Goal: Find specific page/section: Find specific page/section

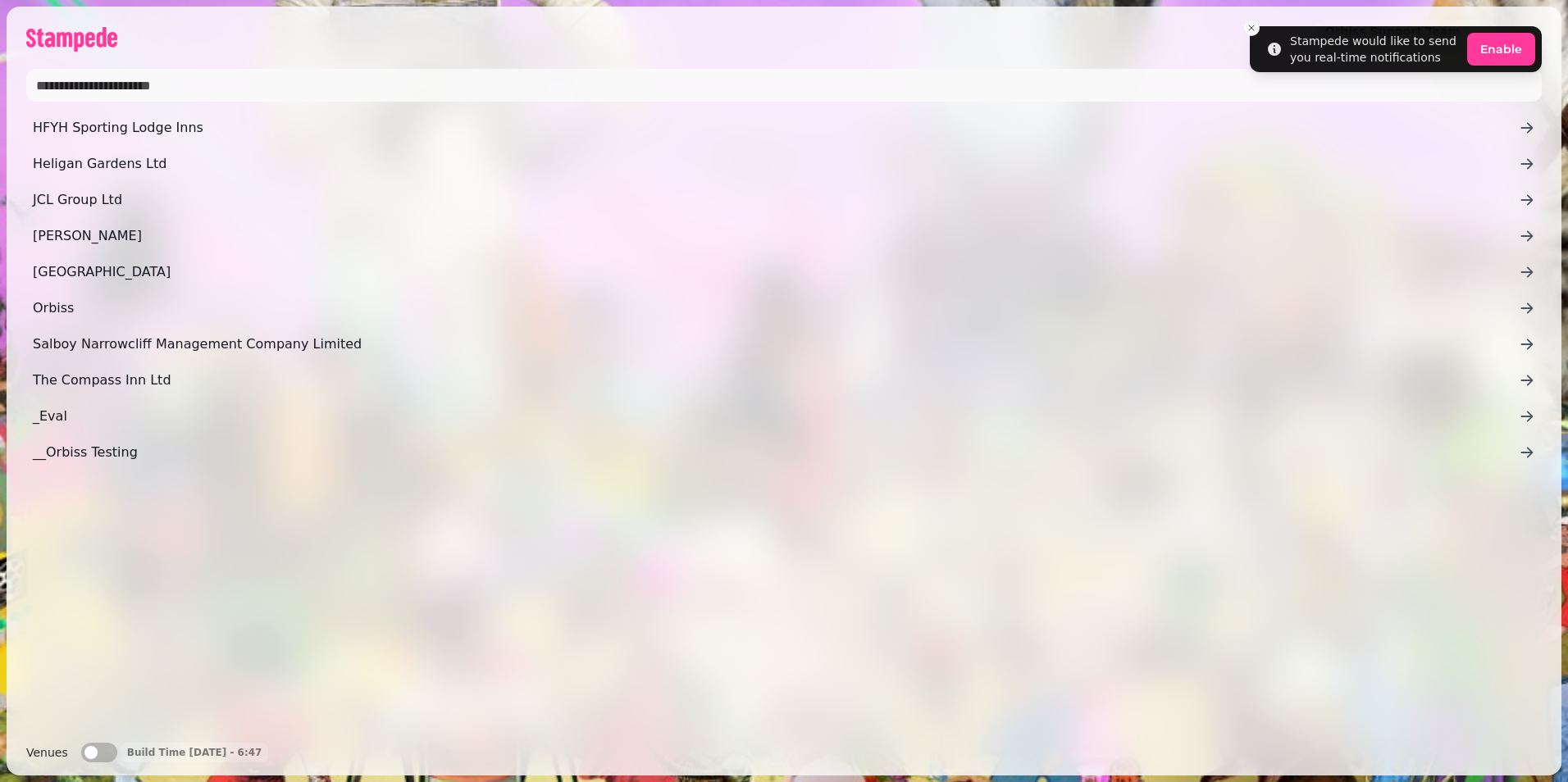
click at [145, 201] on span "JCL Group Ltd" at bounding box center [776, 200] width 1486 height 20
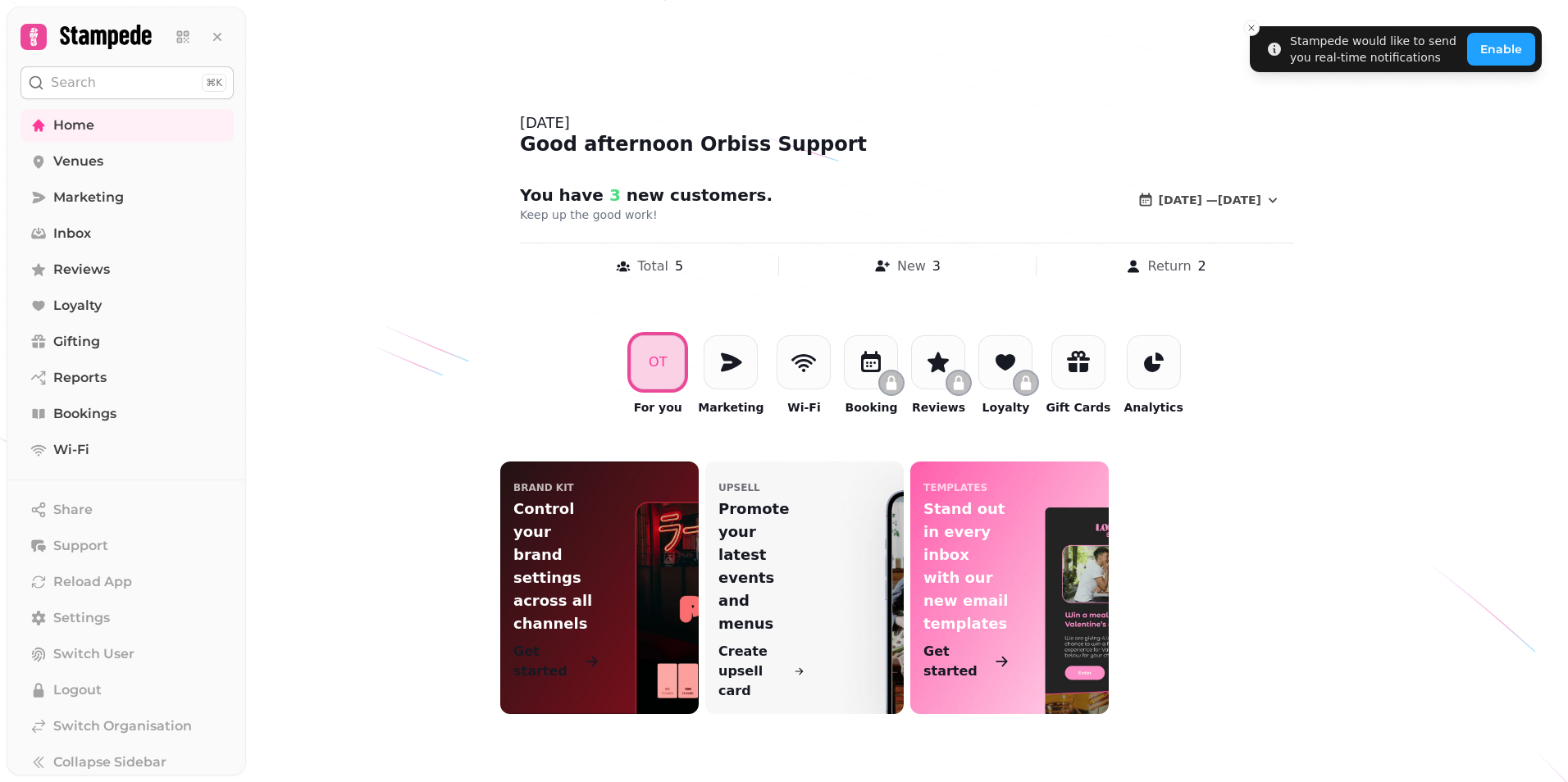
scroll to position [11, 0]
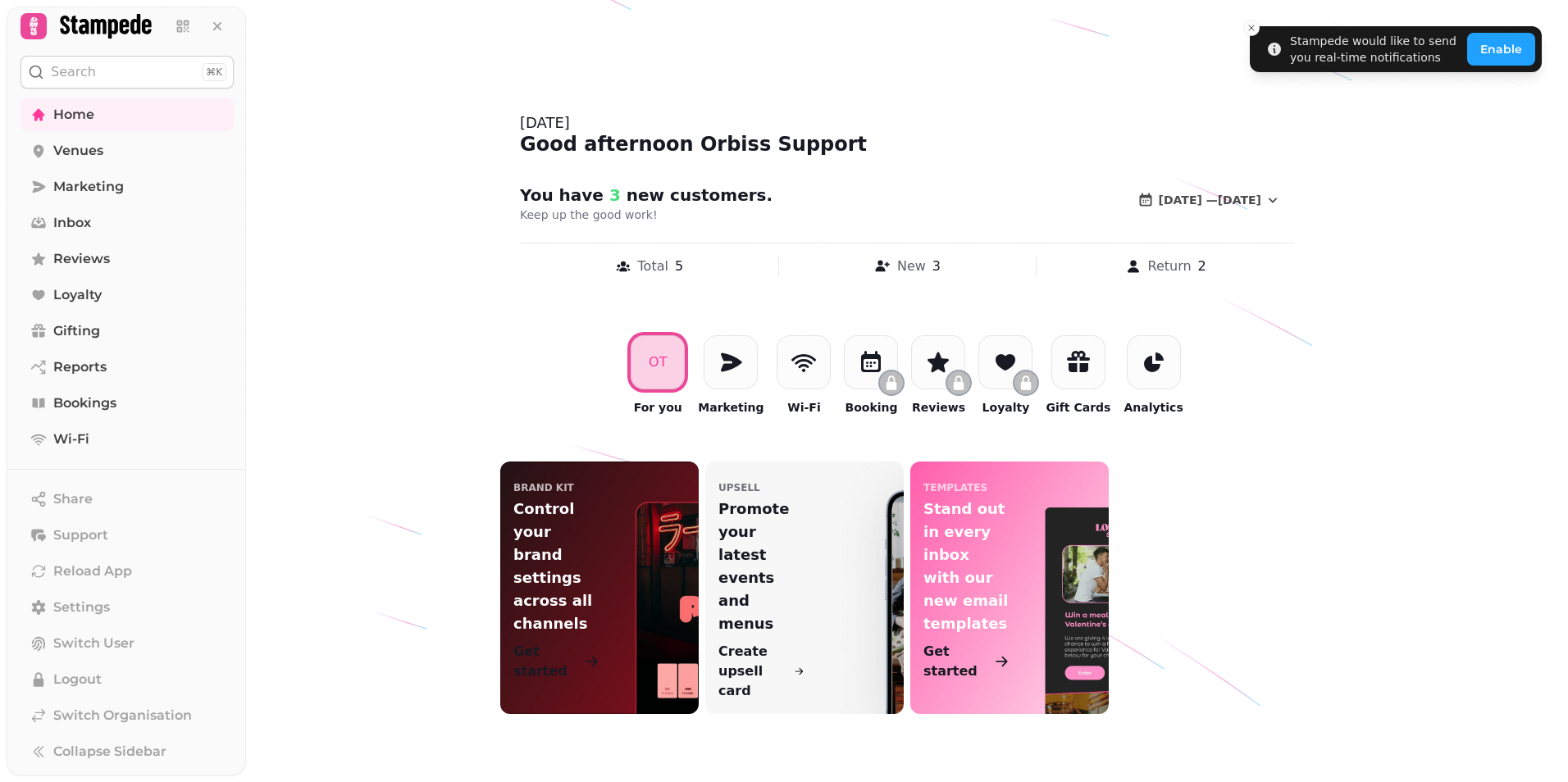
click at [1252, 31] on icon "Close toast" at bounding box center [1252, 28] width 10 height 10
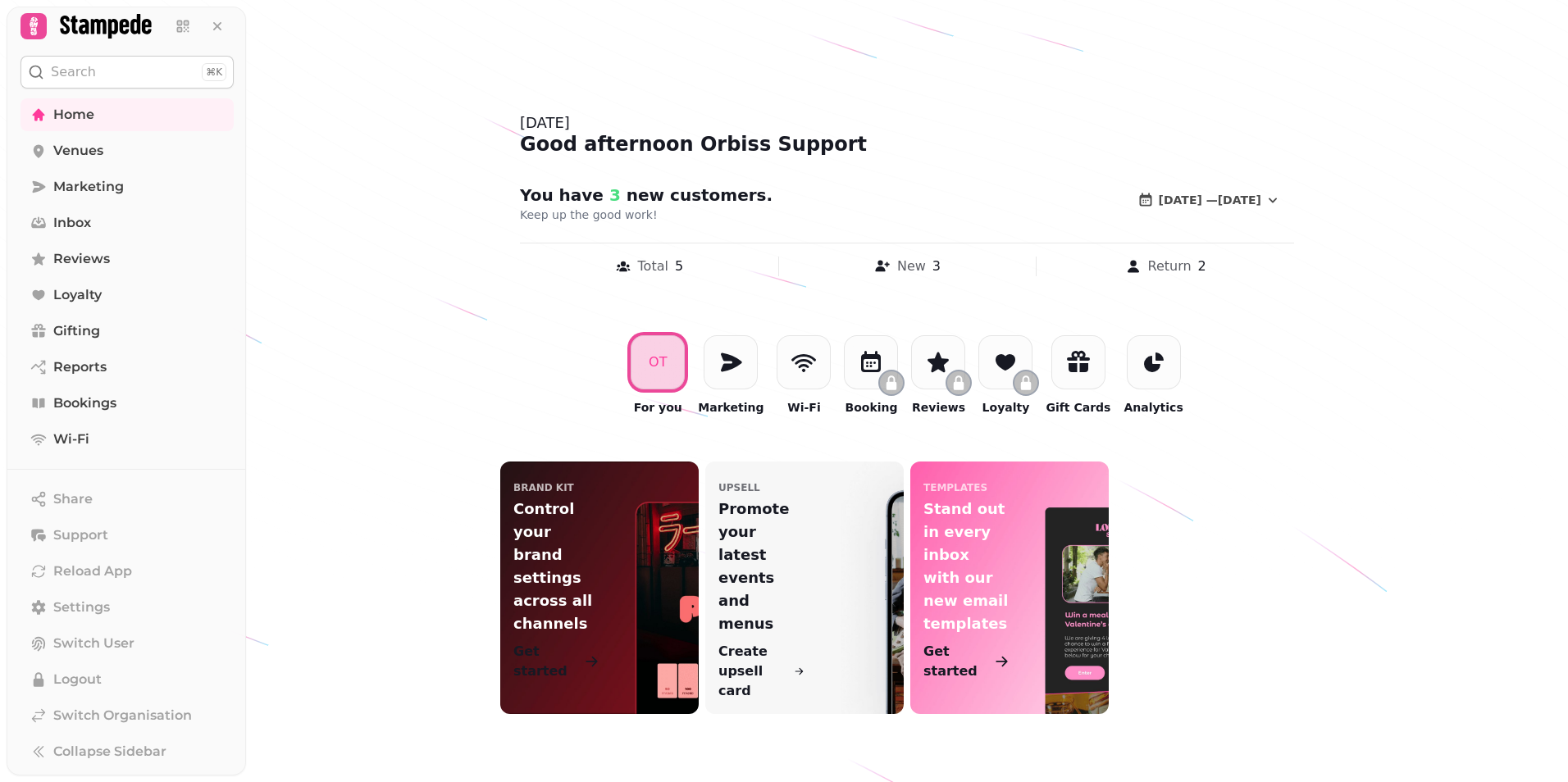
click at [792, 360] on div at bounding box center [803, 362] width 54 height 54
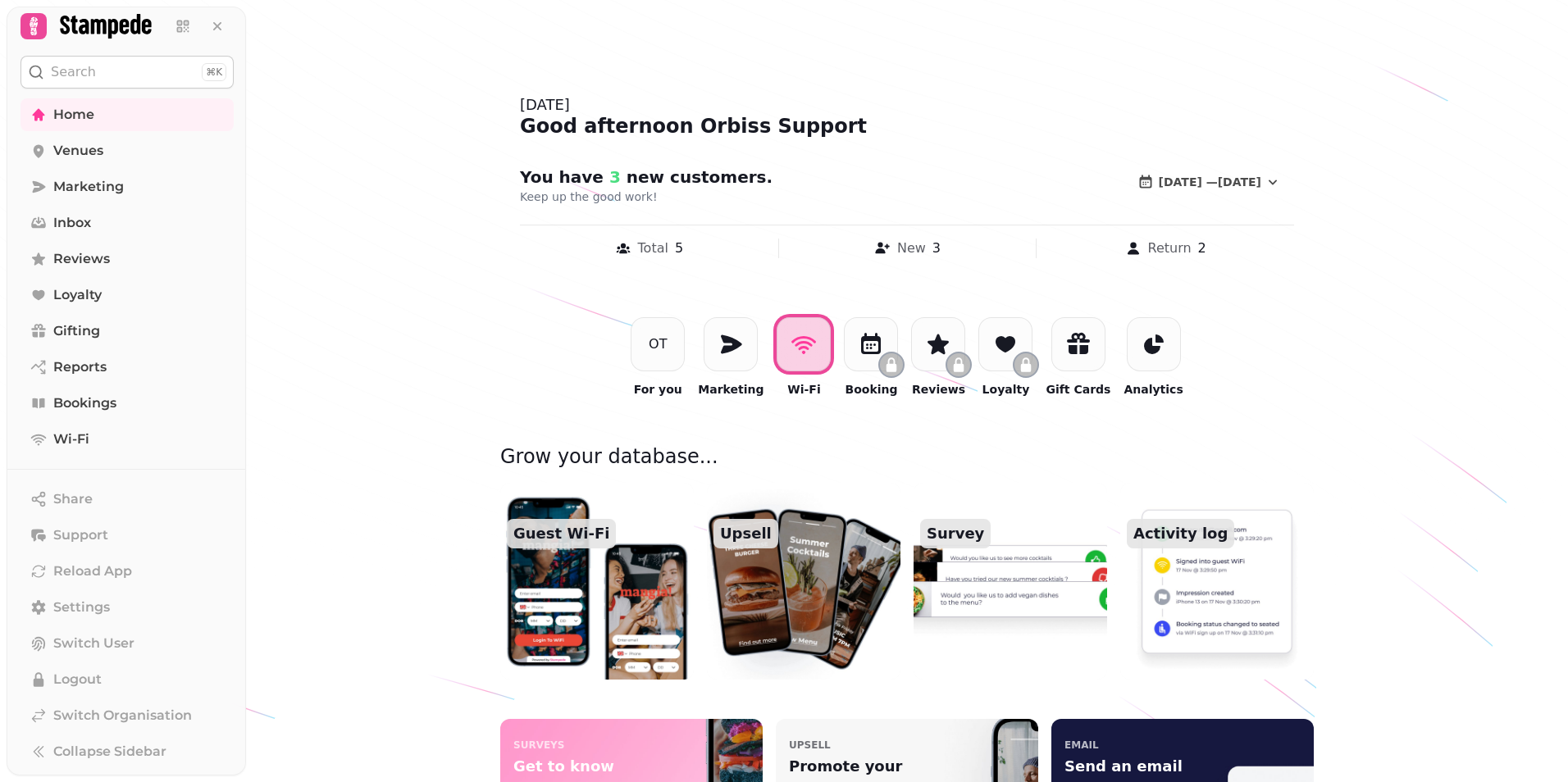
scroll to position [0, 0]
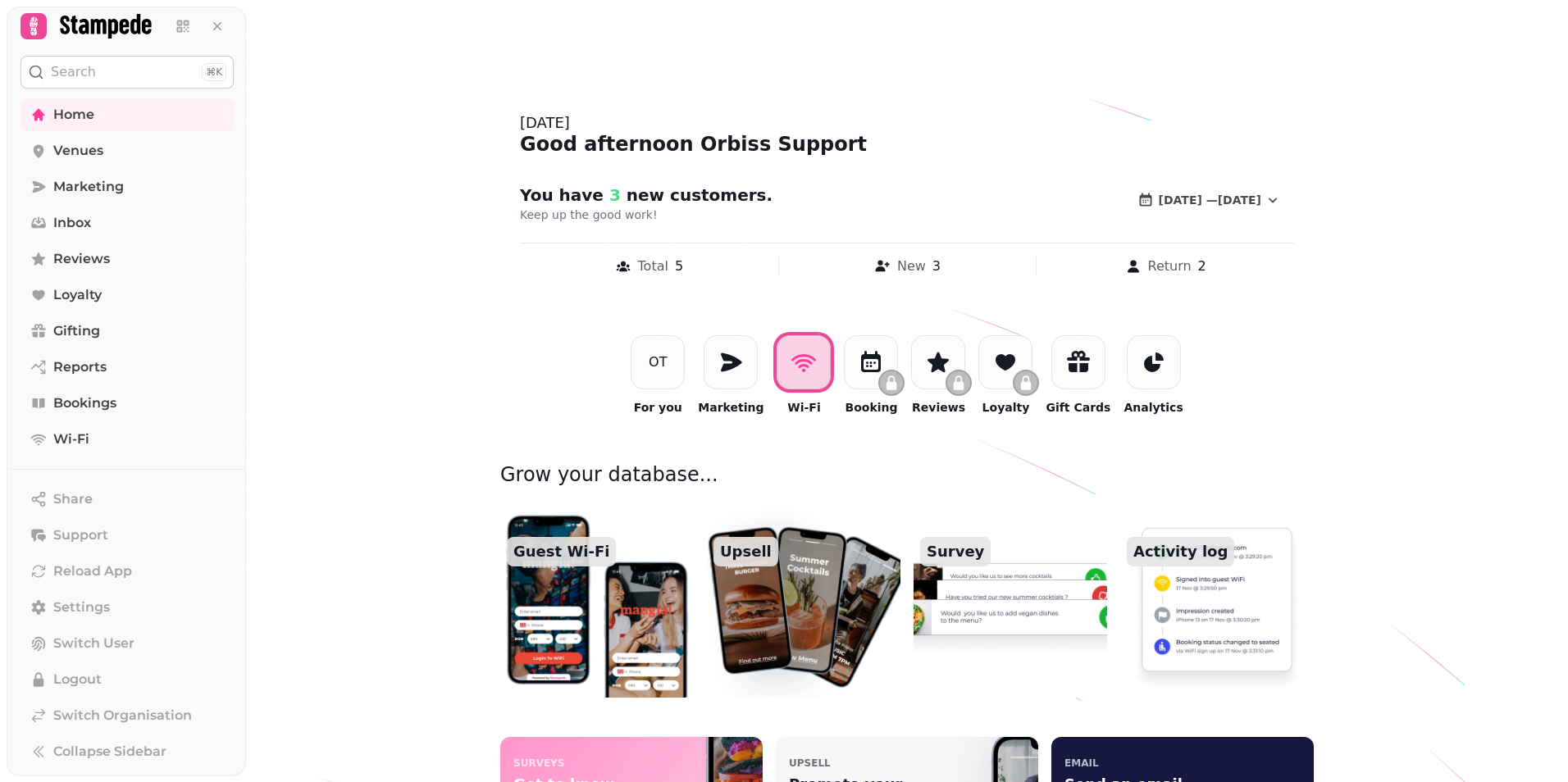
click at [102, 156] on span "Venues" at bounding box center [78, 151] width 50 height 20
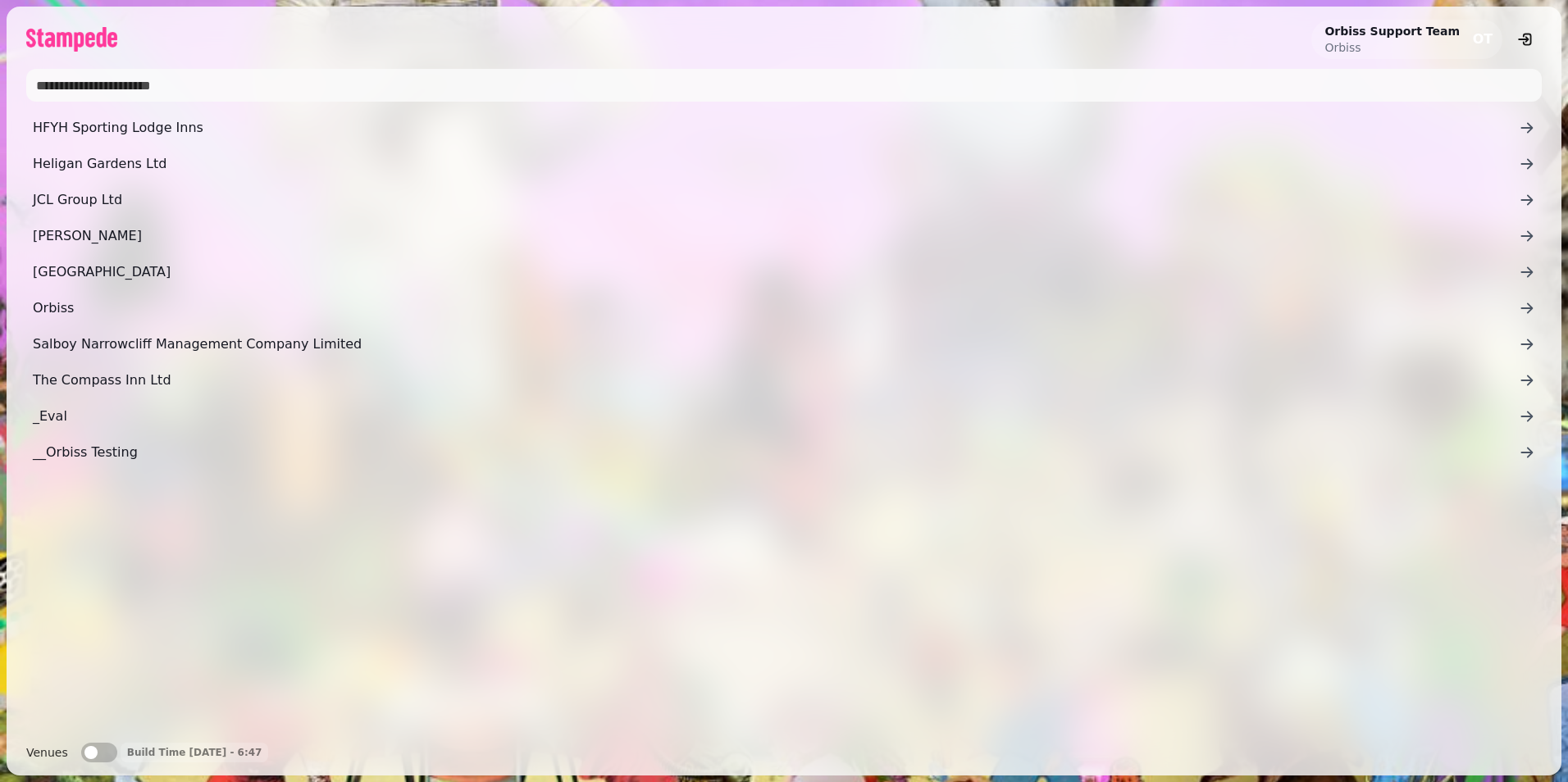
click at [122, 204] on span "JCL Group Ltd" at bounding box center [776, 200] width 1486 height 20
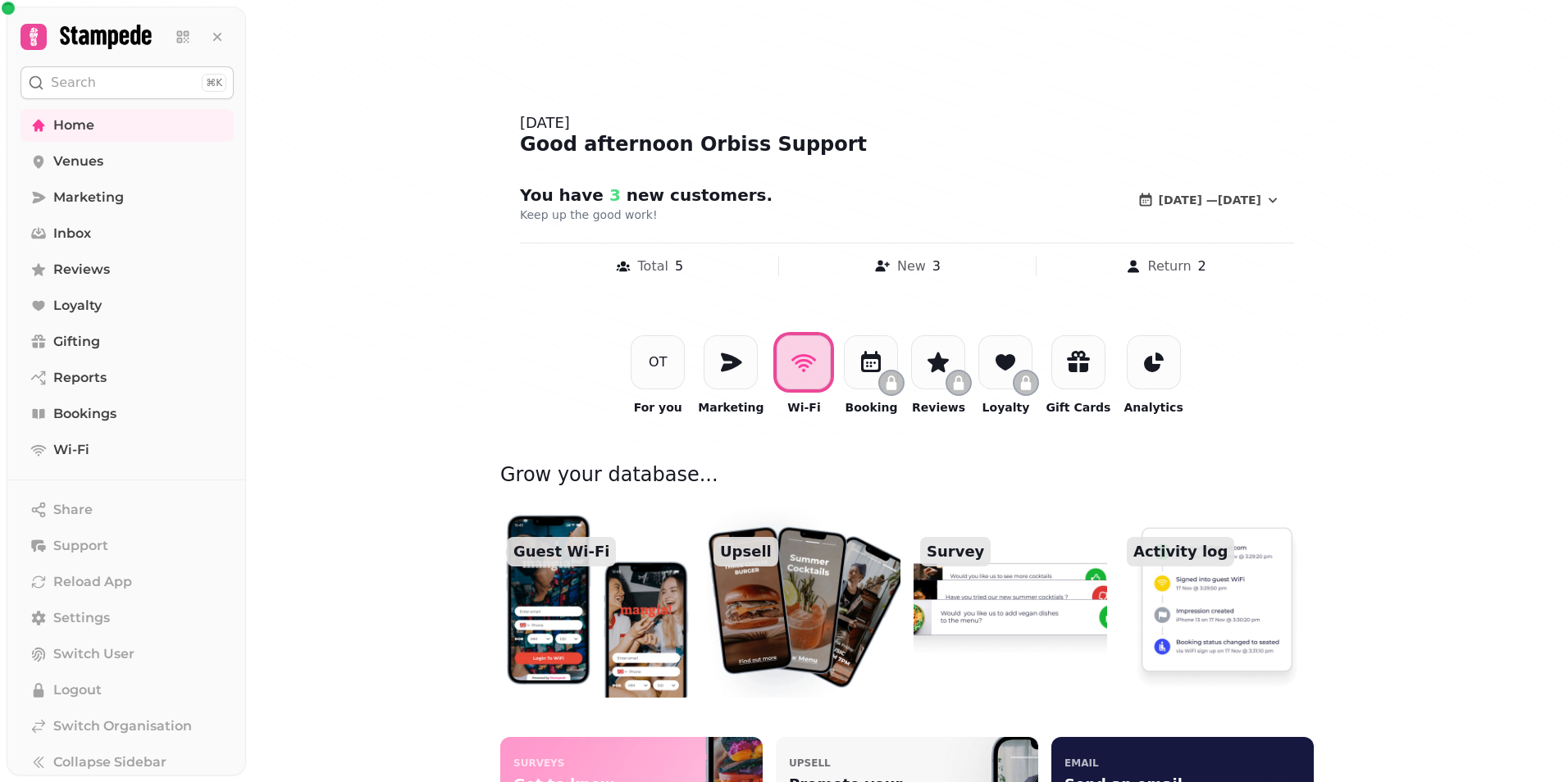
click at [109, 168] on link "Venues" at bounding box center [127, 162] width 213 height 33
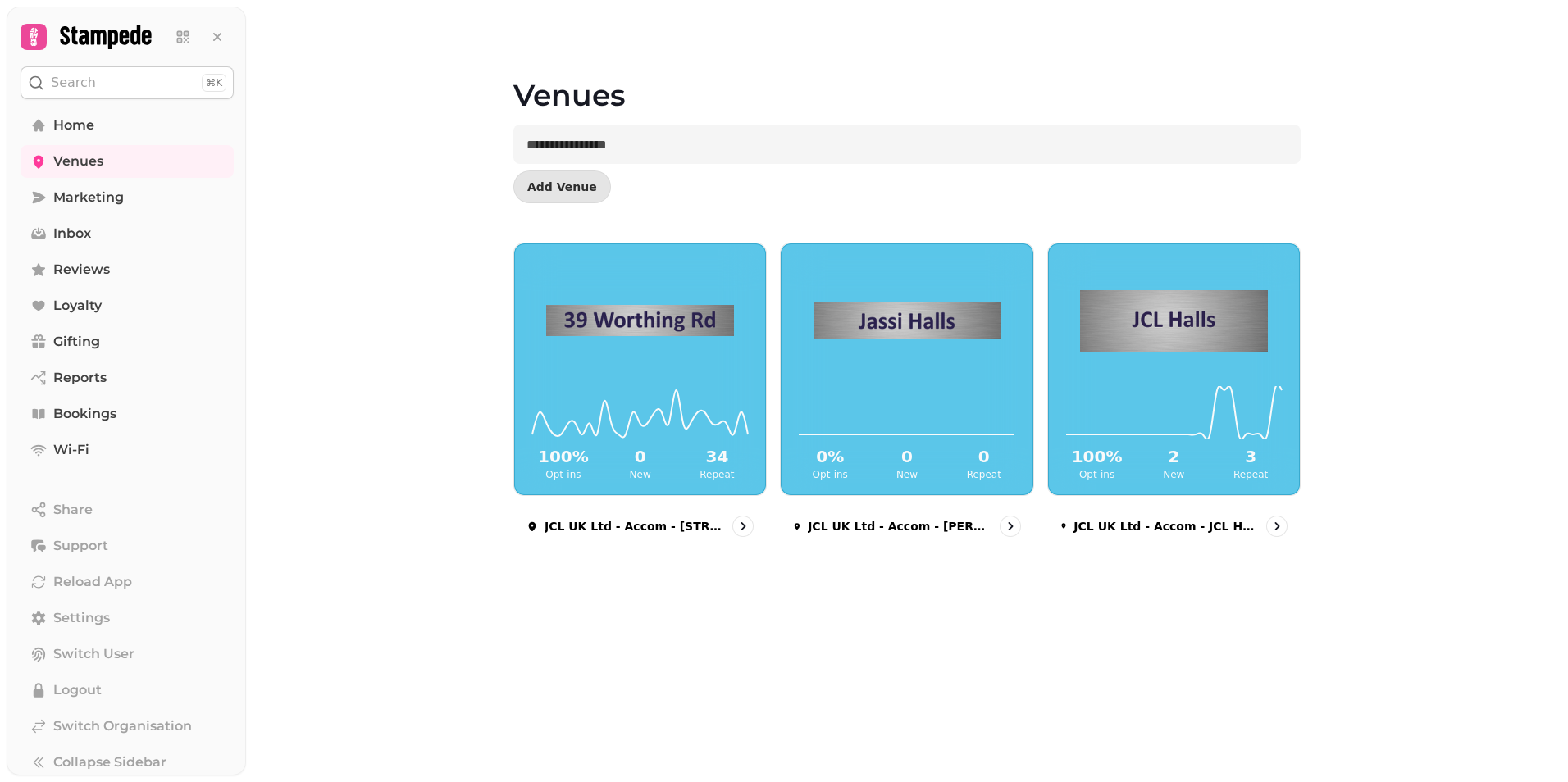
click at [1274, 526] on icon "go to" at bounding box center [1277, 527] width 17 height 17
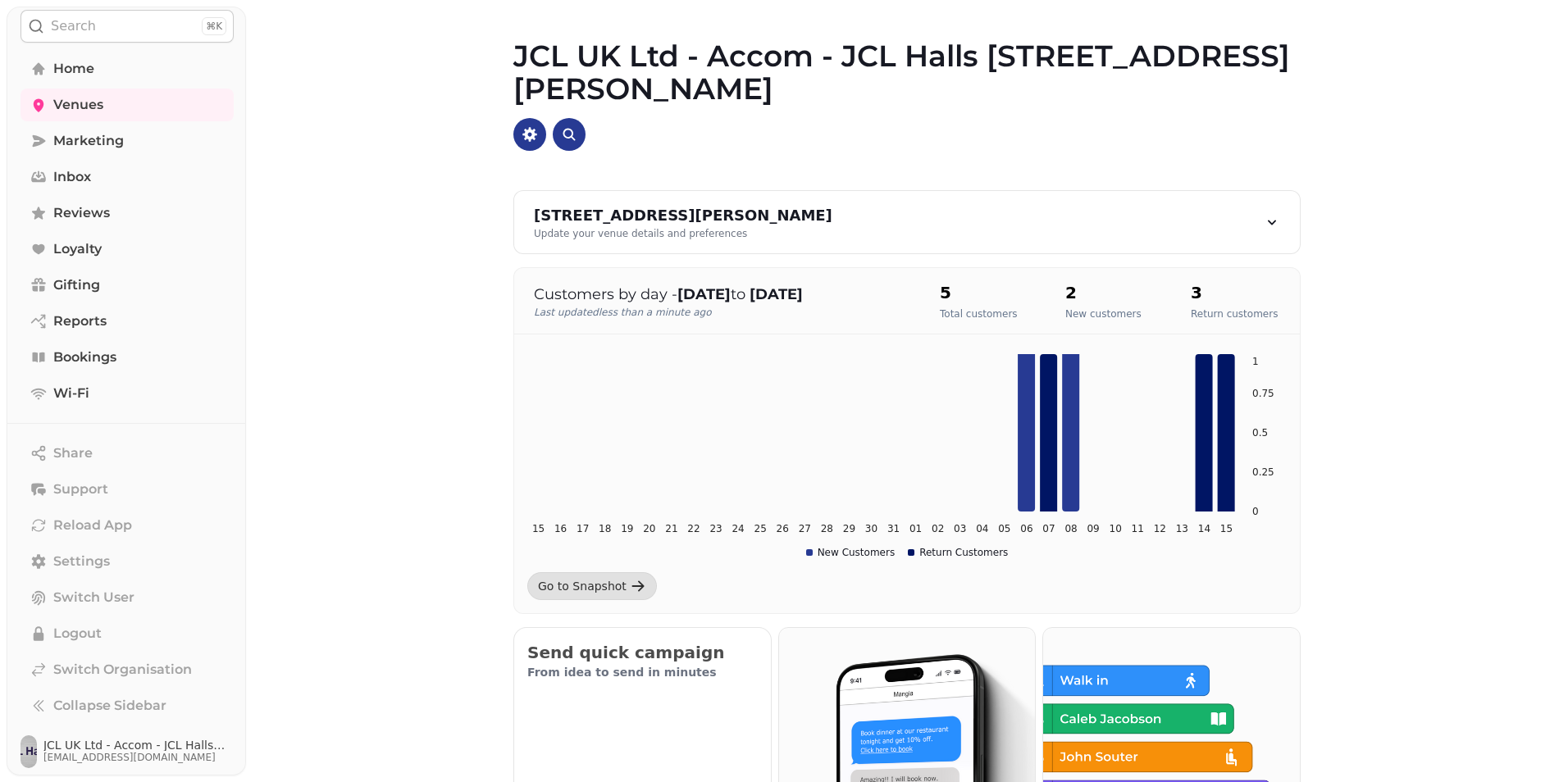
click at [109, 35] on button "Search ⌘K" at bounding box center [127, 27] width 213 height 33
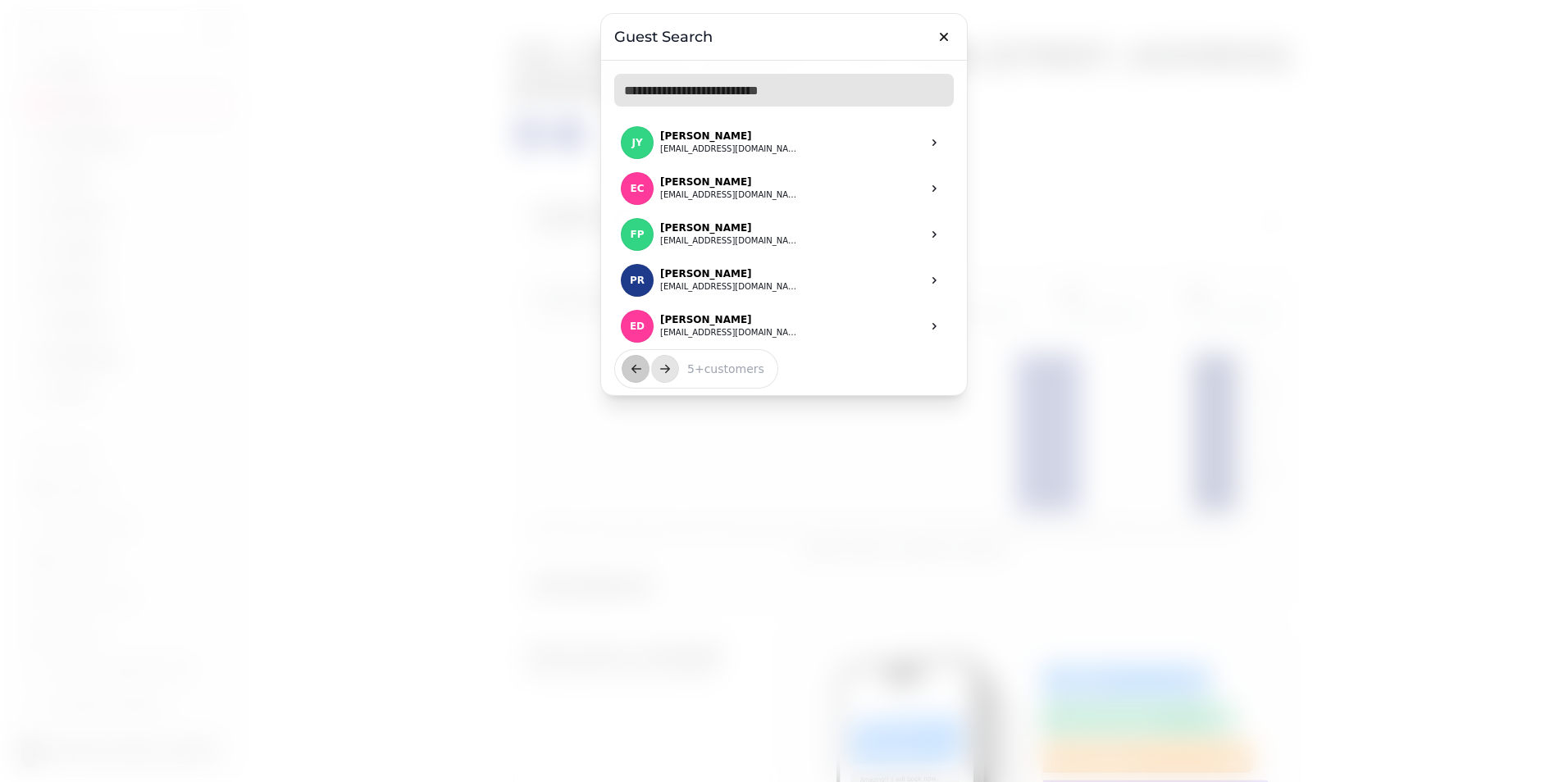
click at [726, 95] on input "text" at bounding box center [784, 90] width 340 height 33
paste input "**********"
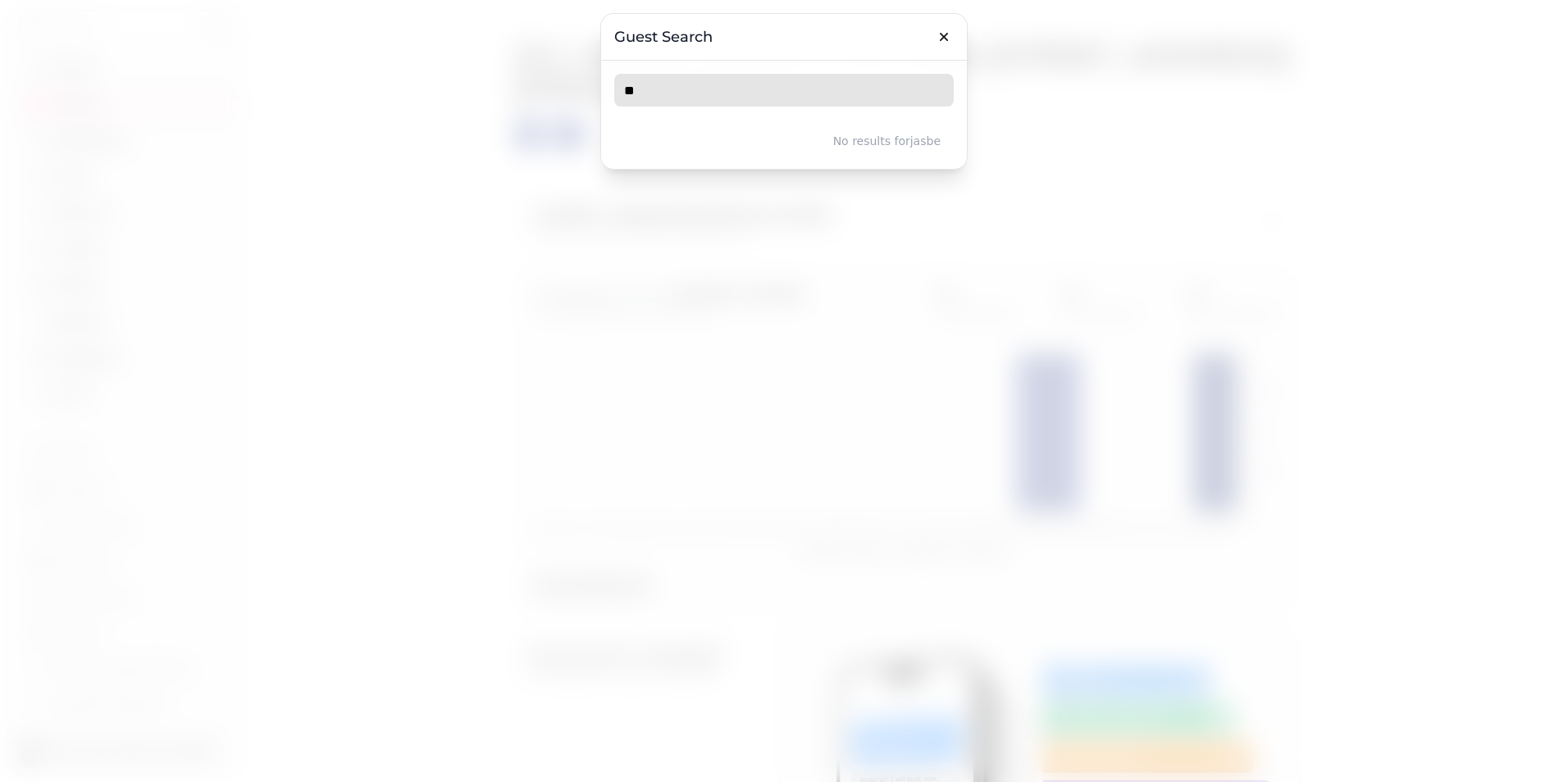
type input "*"
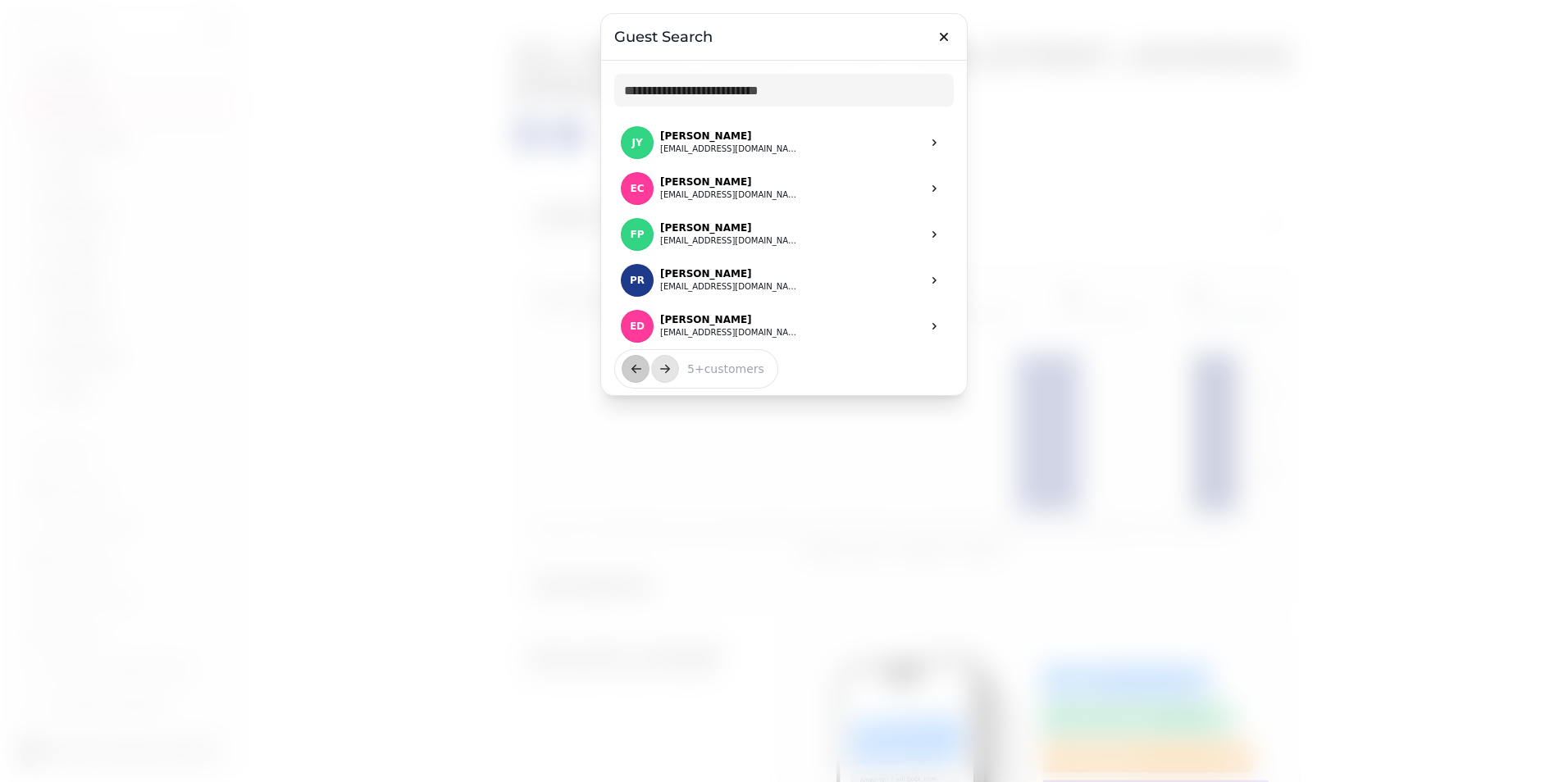
click at [942, 42] on icon "button" at bounding box center [944, 37] width 17 height 17
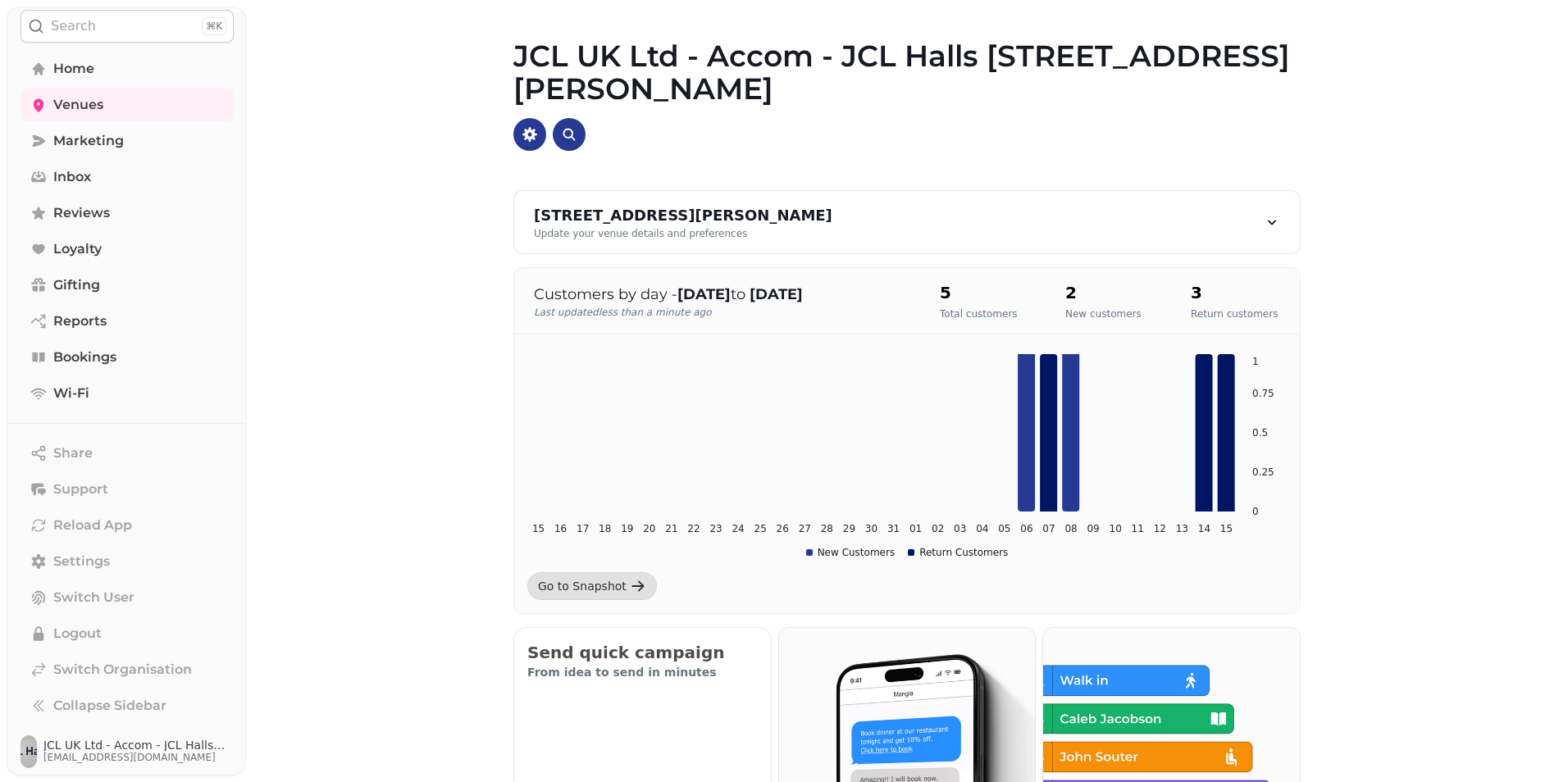
click at [103, 385] on link "Wi-Fi" at bounding box center [127, 393] width 213 height 33
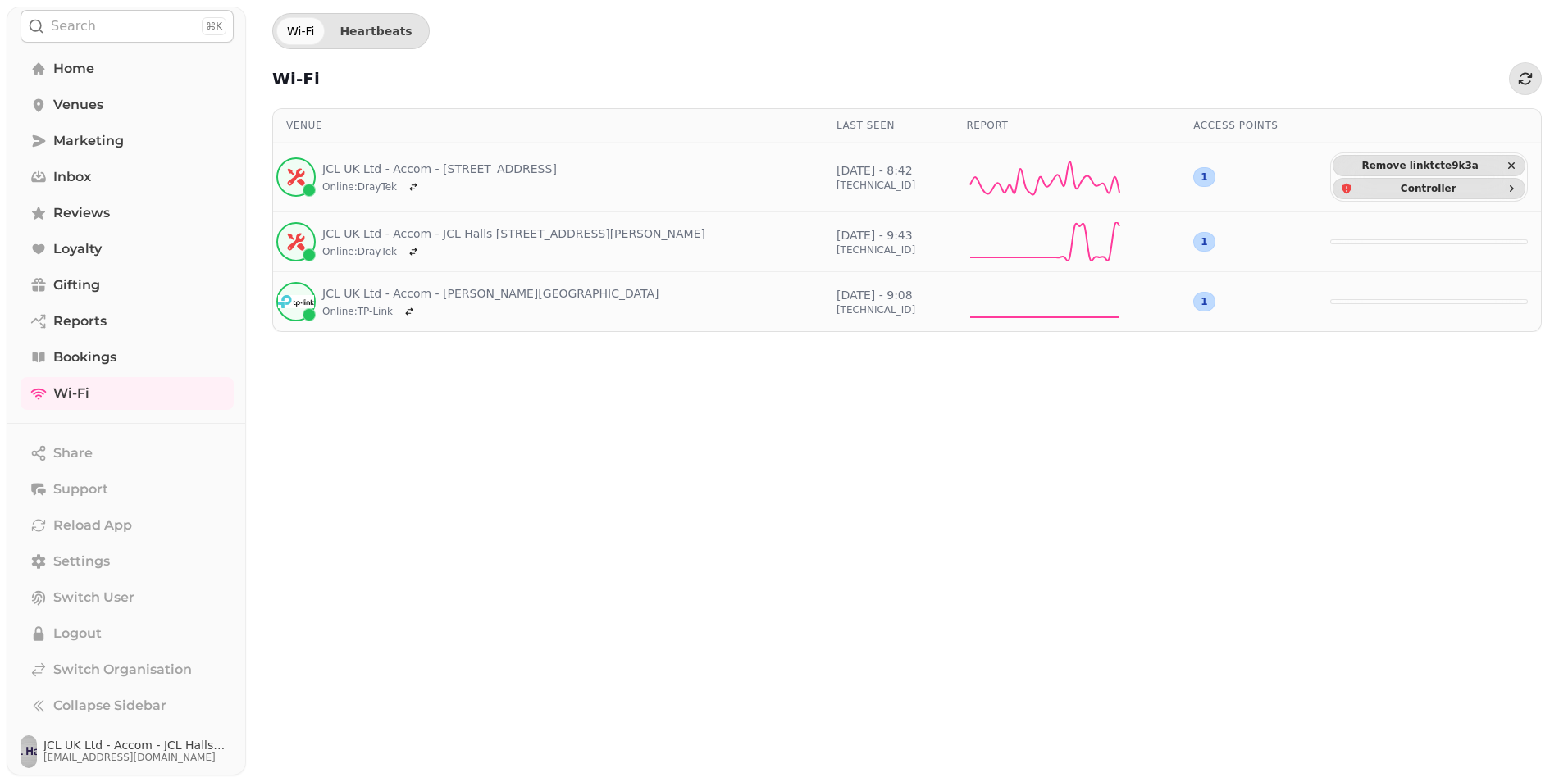
click at [556, 235] on link "JCL UK Ltd - Accom - JCL Halls [STREET_ADDRESS][PERSON_NAME]" at bounding box center [514, 234] width 383 height 17
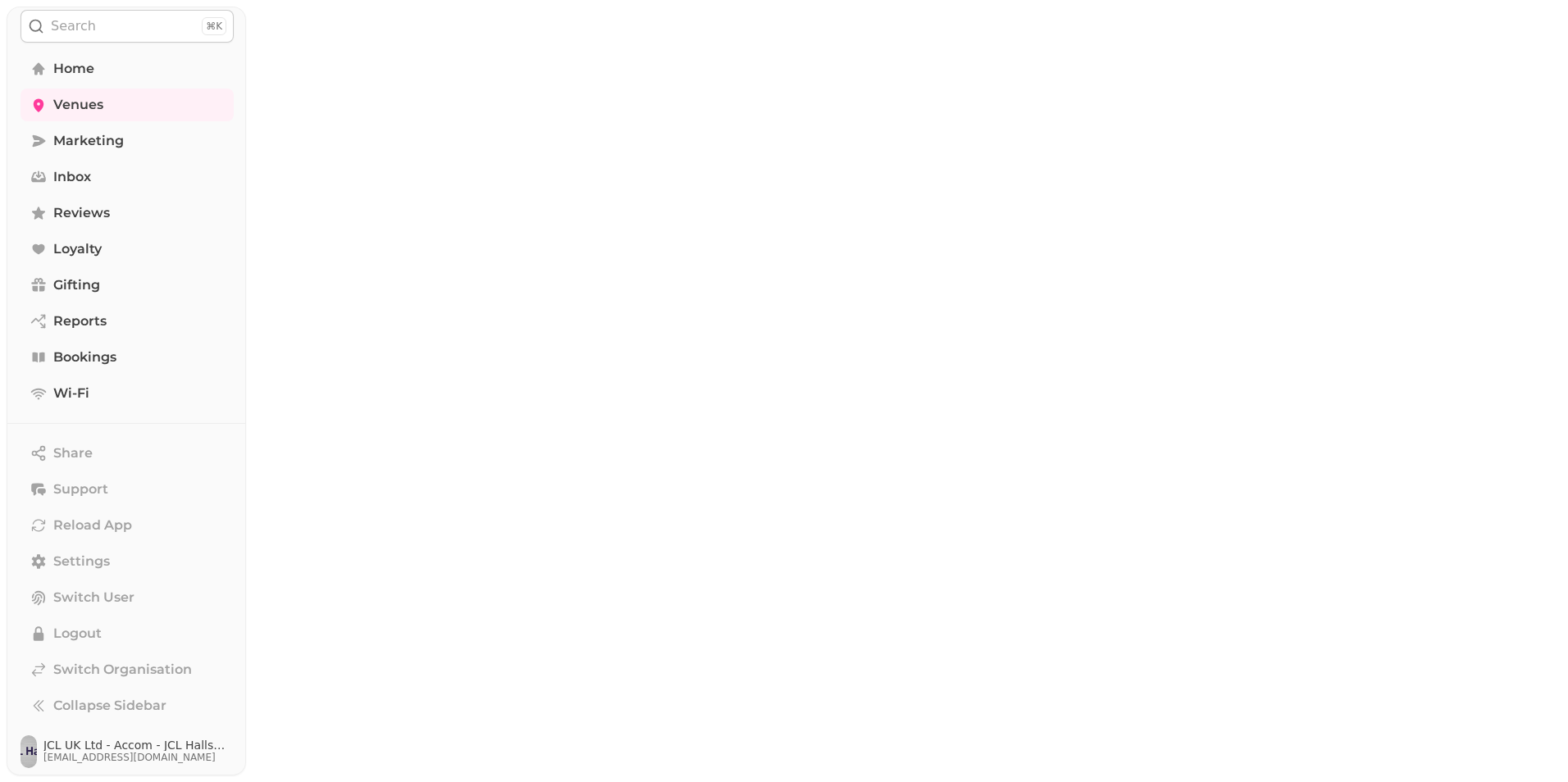
scroll to position [14, 0]
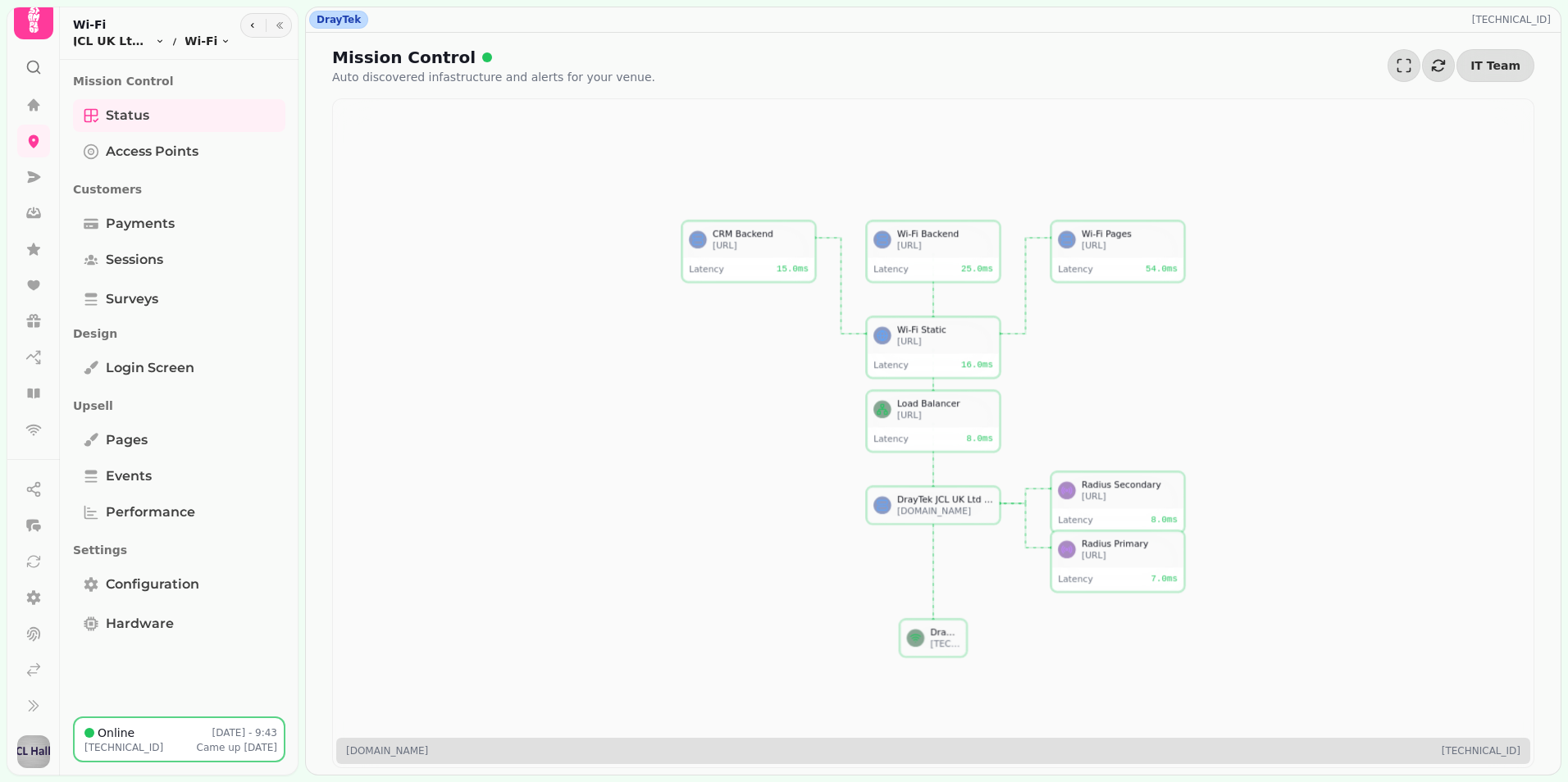
click at [186, 222] on link "Payments" at bounding box center [179, 224] width 212 height 33
